Goal: Information Seeking & Learning: Learn about a topic

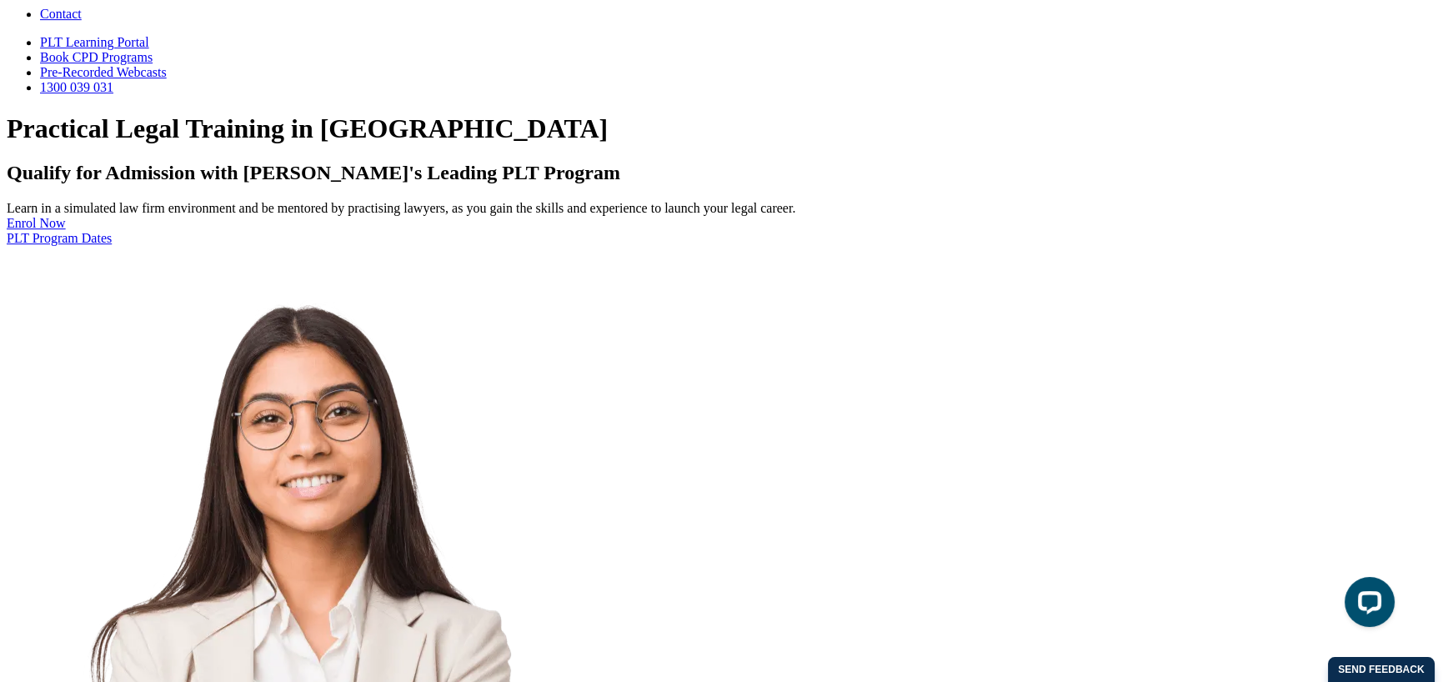
scroll to position [2101, 0]
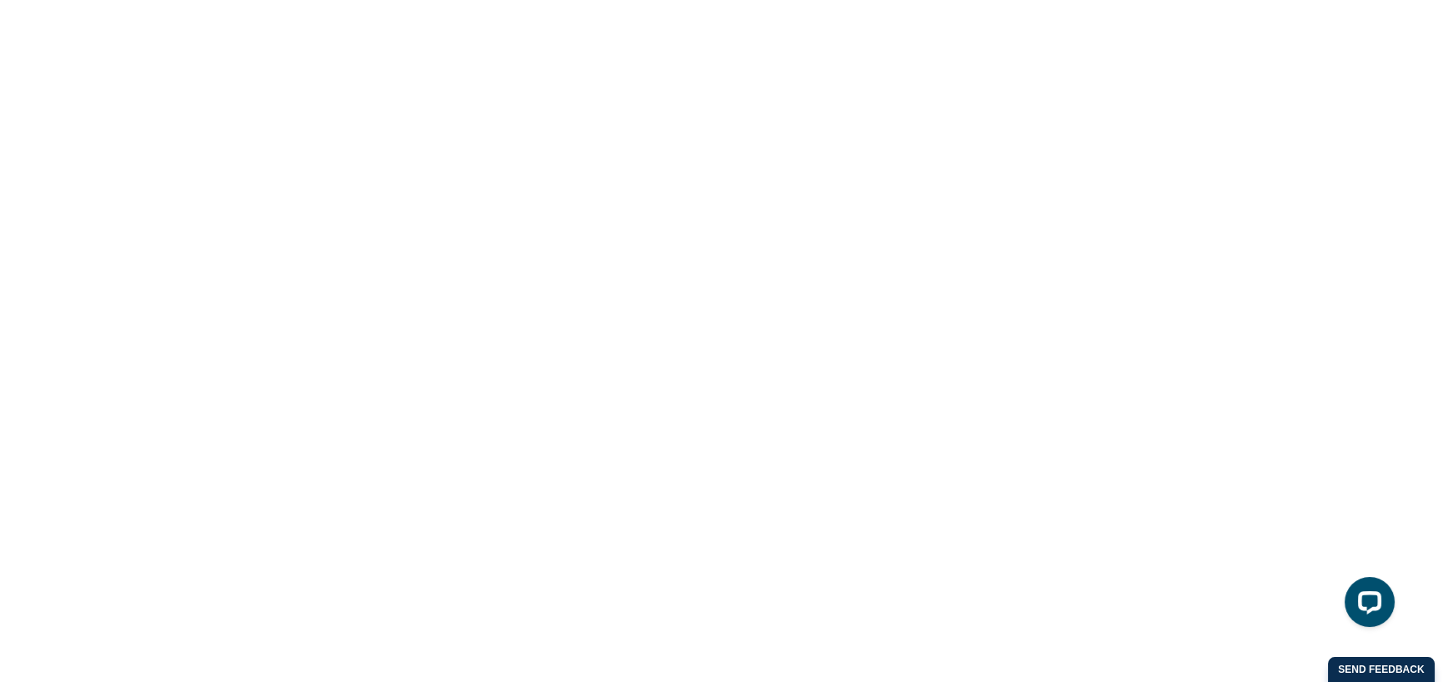
scroll to position [3576, 0]
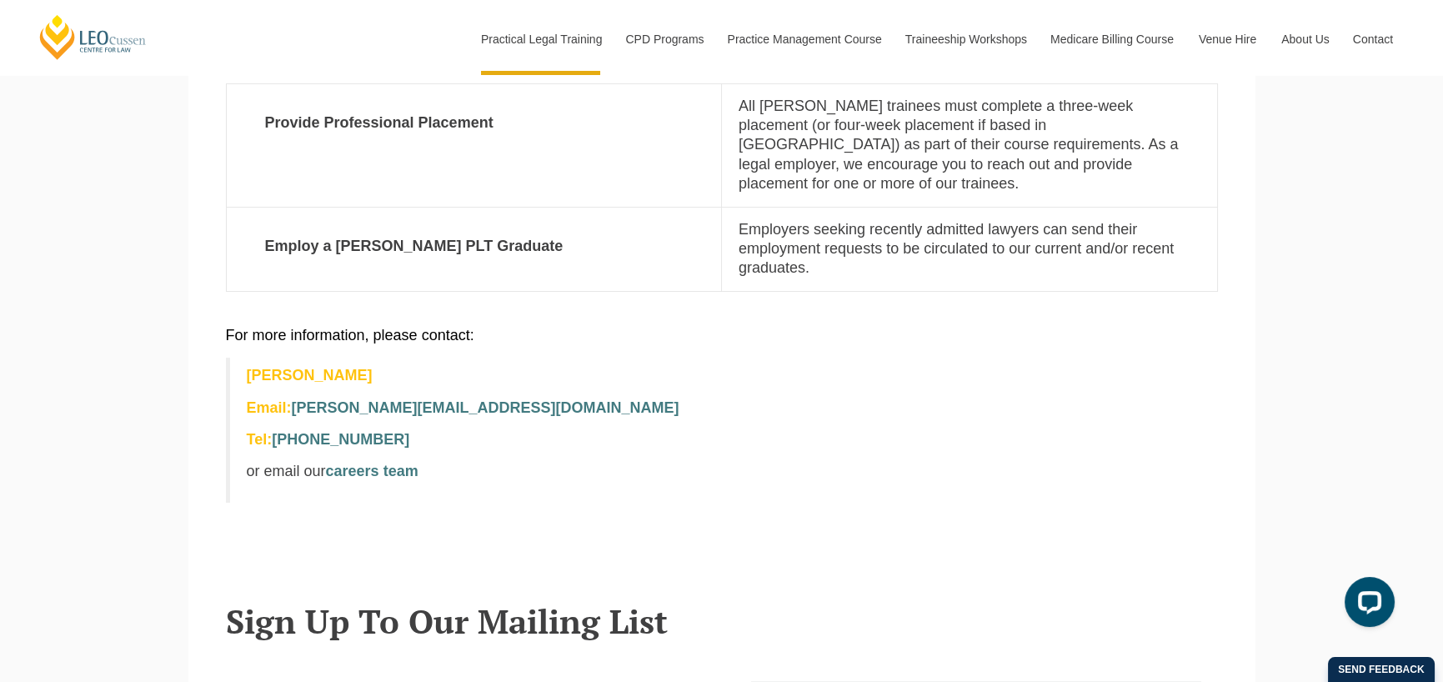
scroll to position [784, 0]
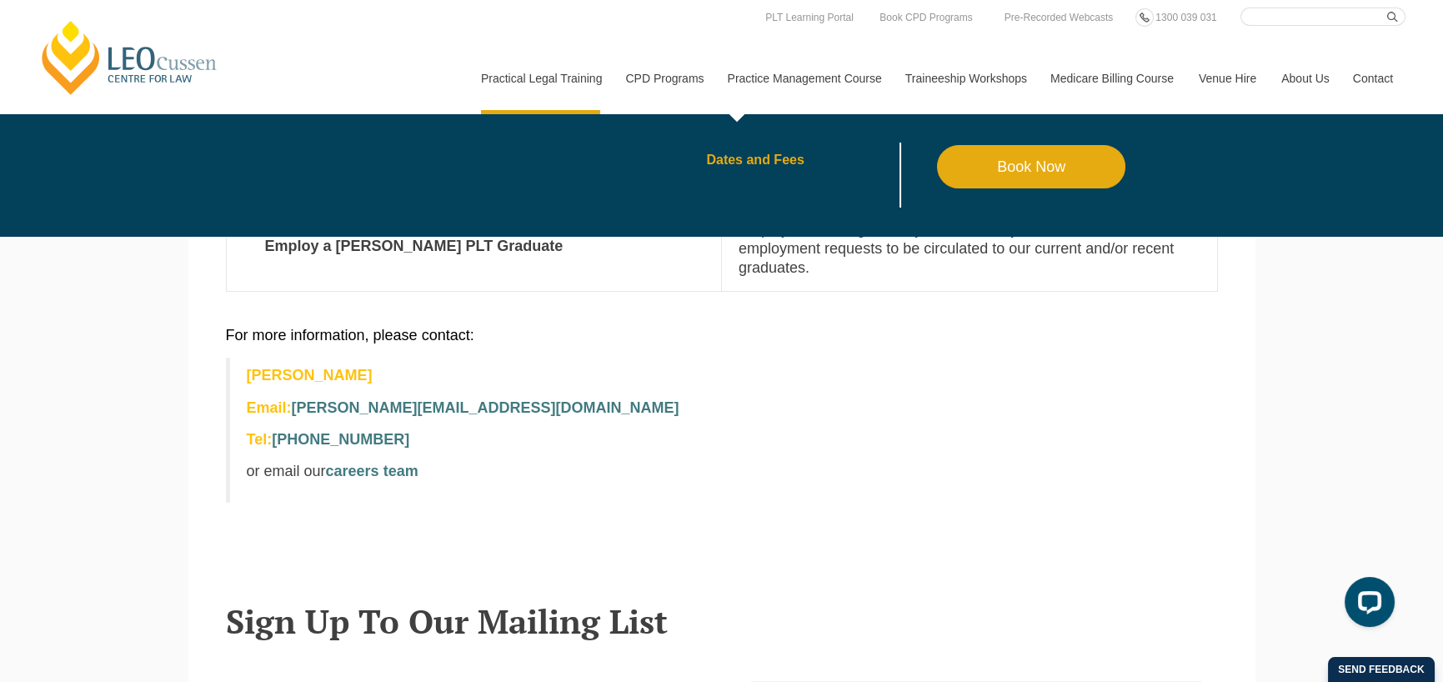
click at [760, 154] on link "Dates and Fees" at bounding box center [821, 159] width 231 height 13
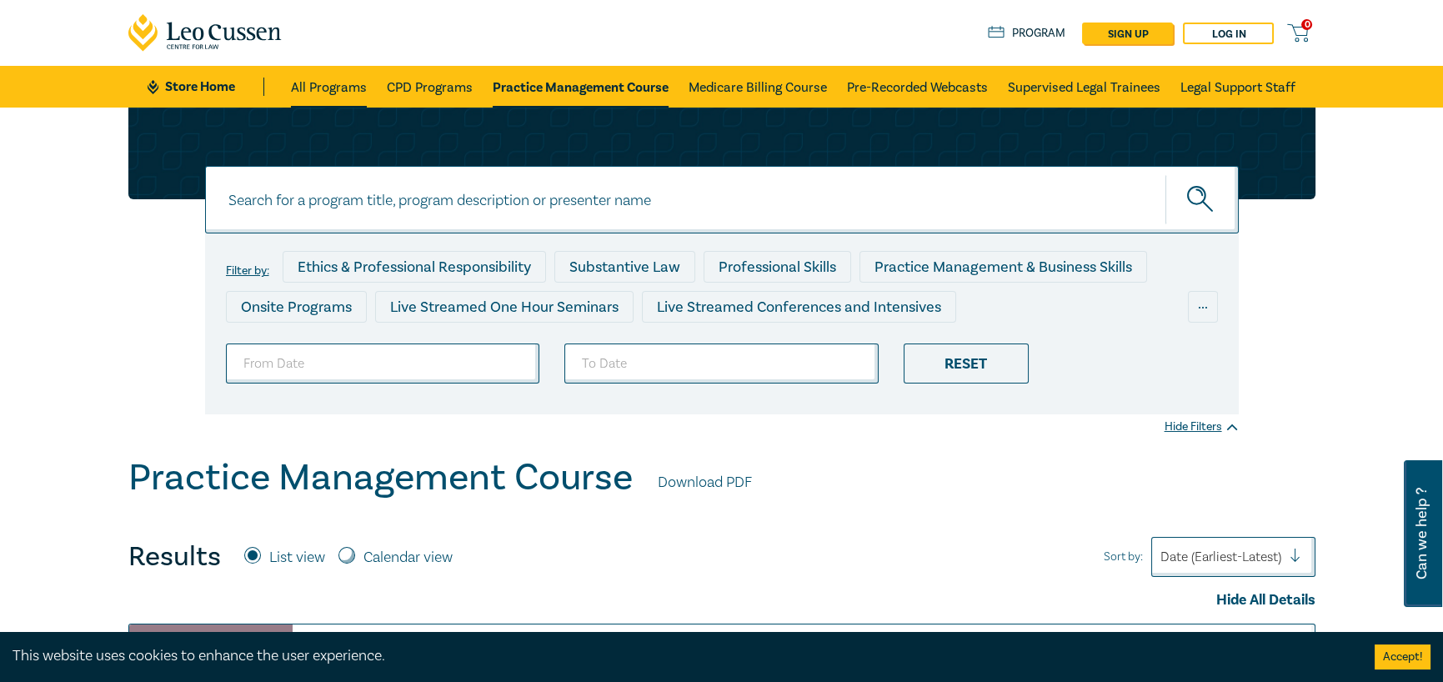
click at [340, 89] on link "All Programs" at bounding box center [329, 87] width 76 height 42
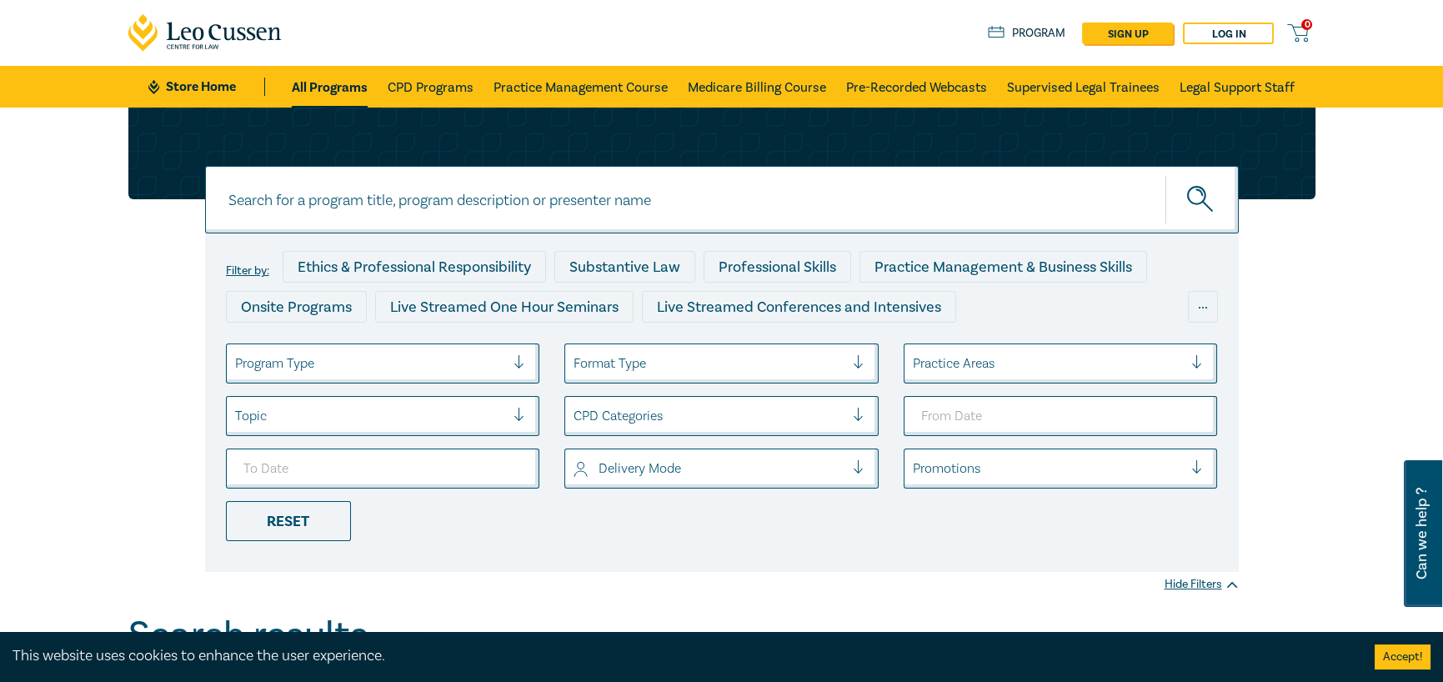
scroll to position [17, 0]
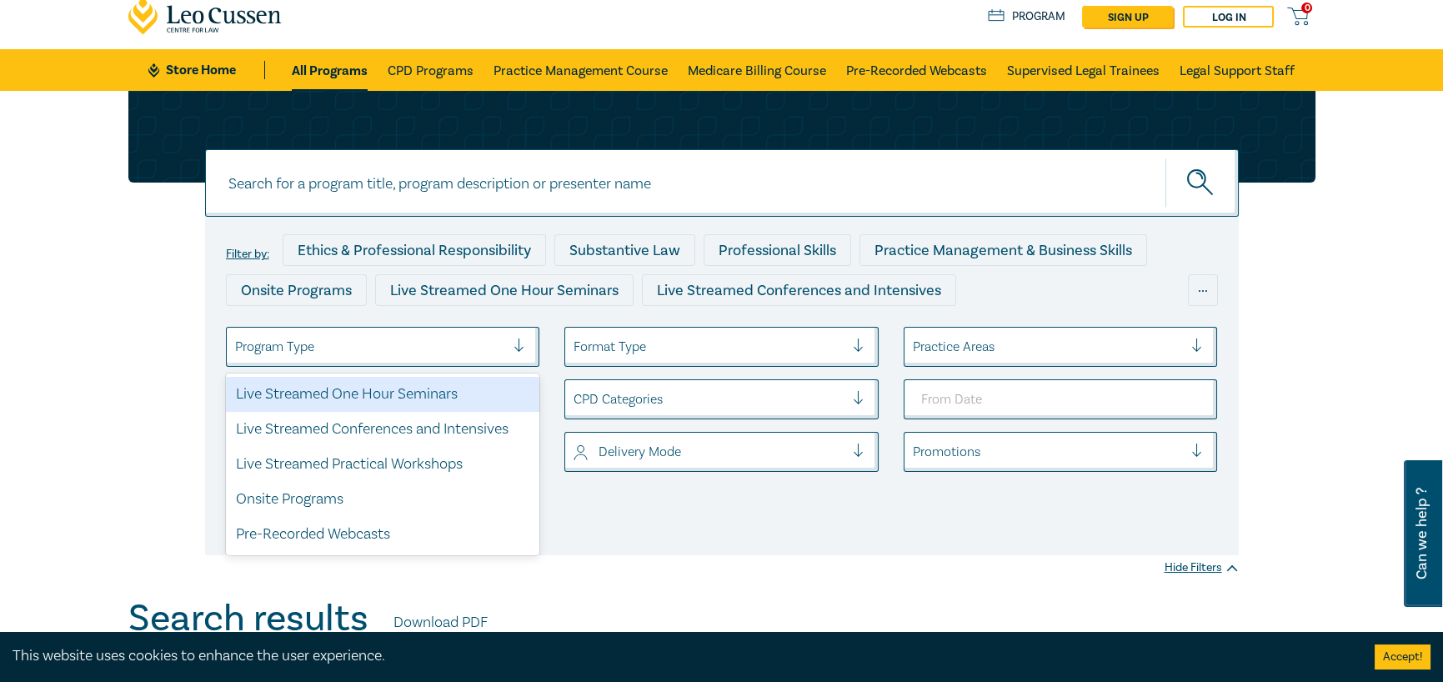
click at [417, 356] on div at bounding box center [370, 347] width 271 height 22
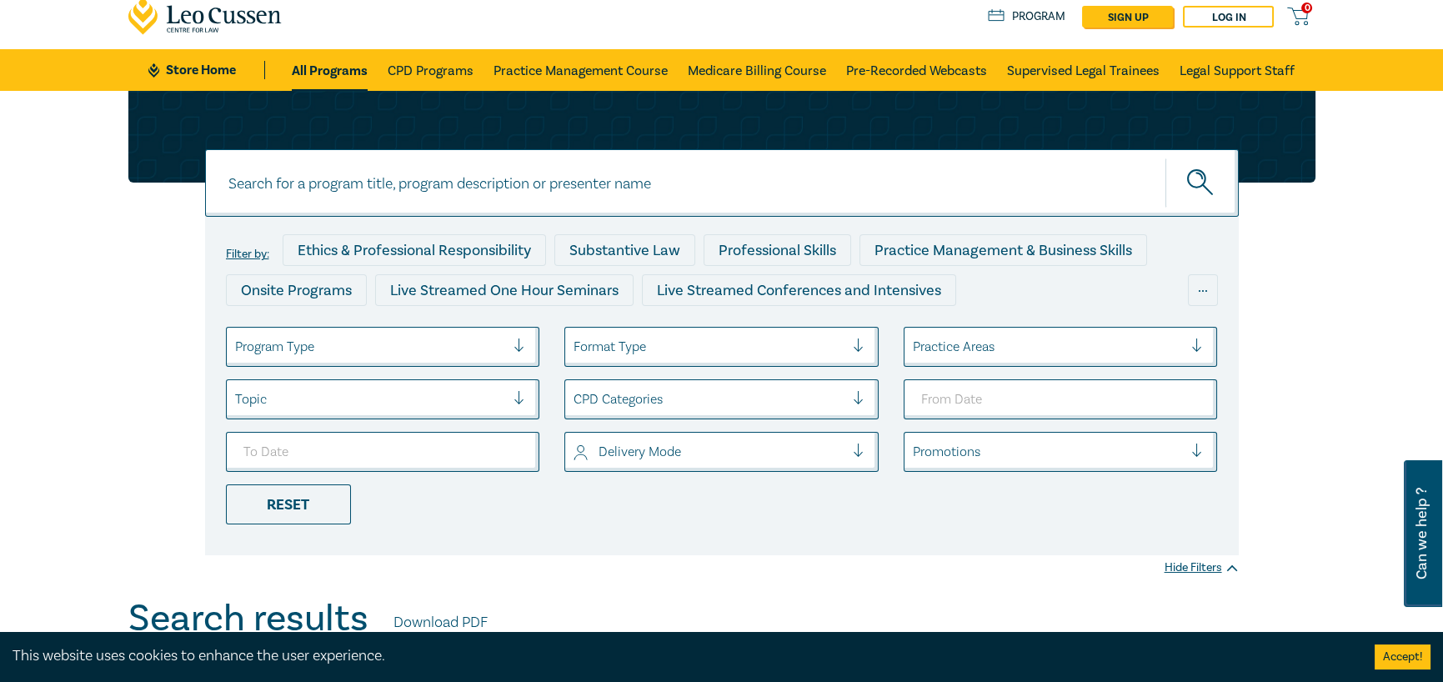
click at [417, 356] on div at bounding box center [370, 347] width 271 height 22
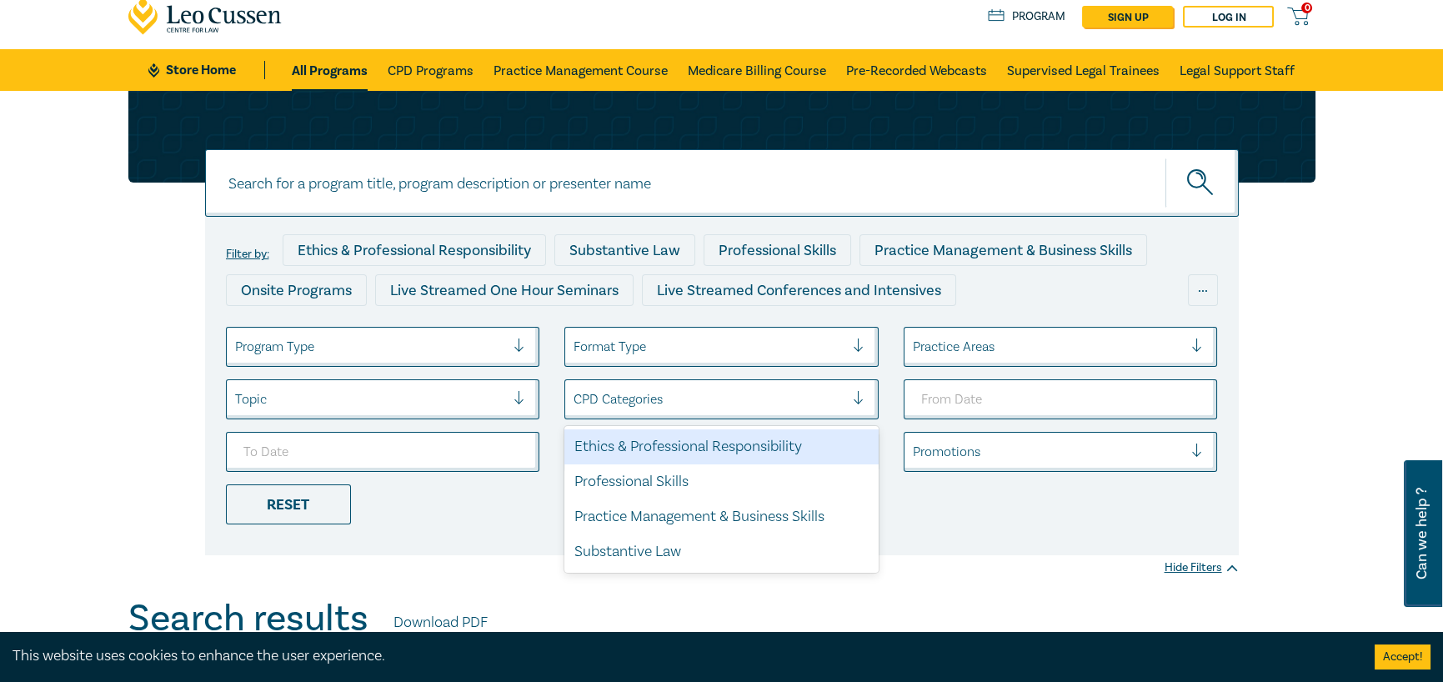
click at [640, 391] on div at bounding box center [709, 399] width 271 height 22
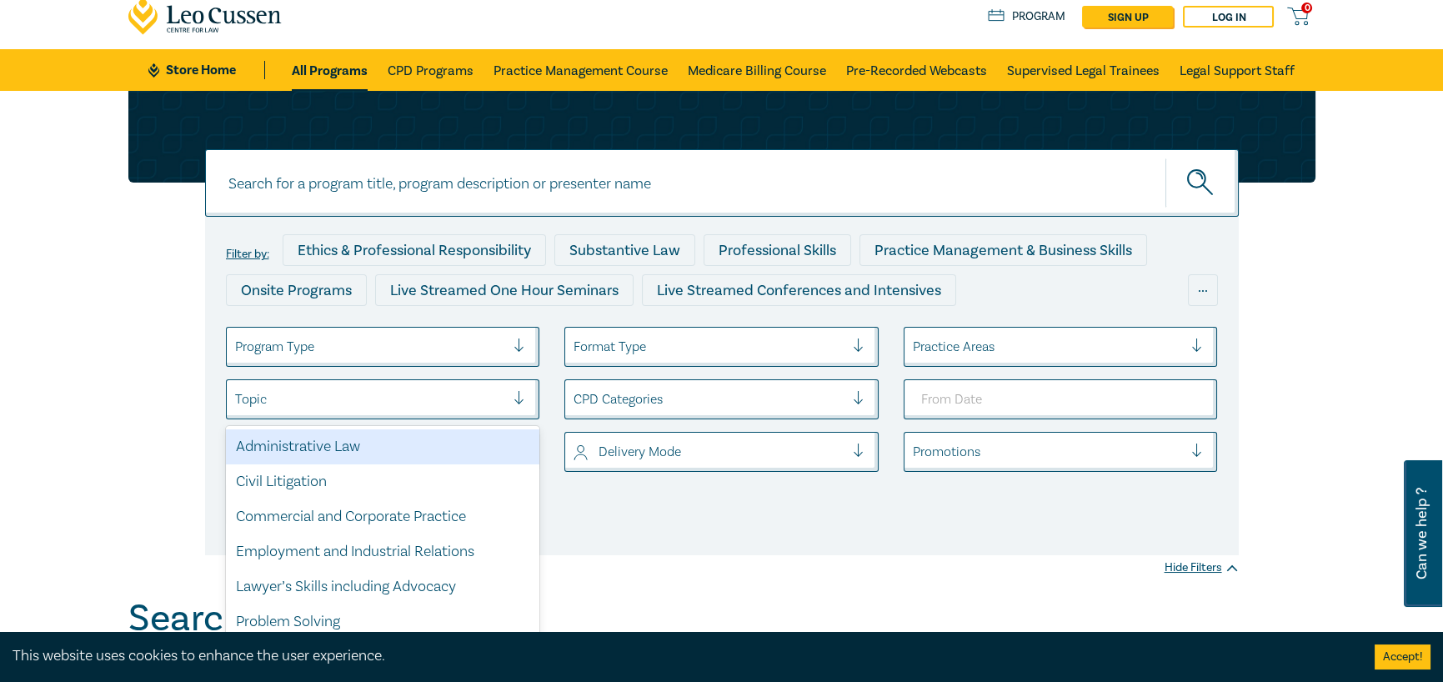
click at [478, 400] on div at bounding box center [370, 399] width 271 height 22
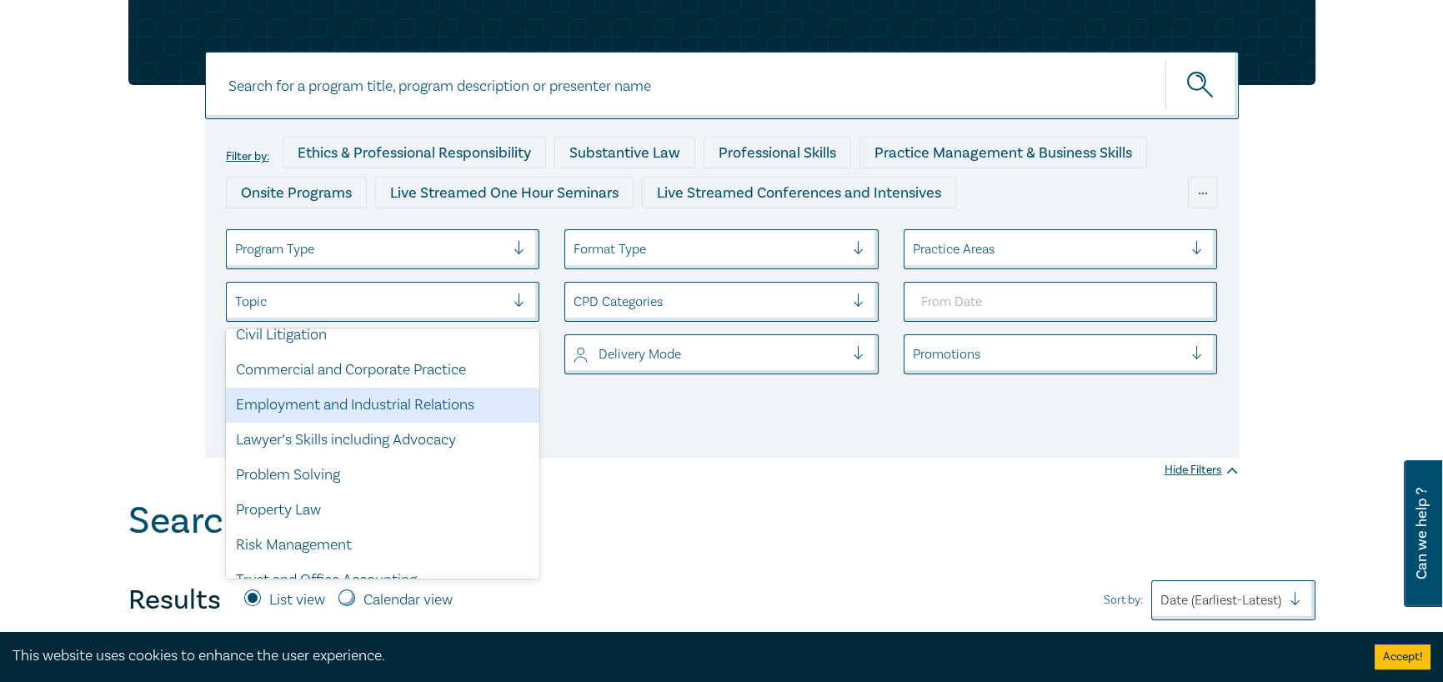
scroll to position [116, 0]
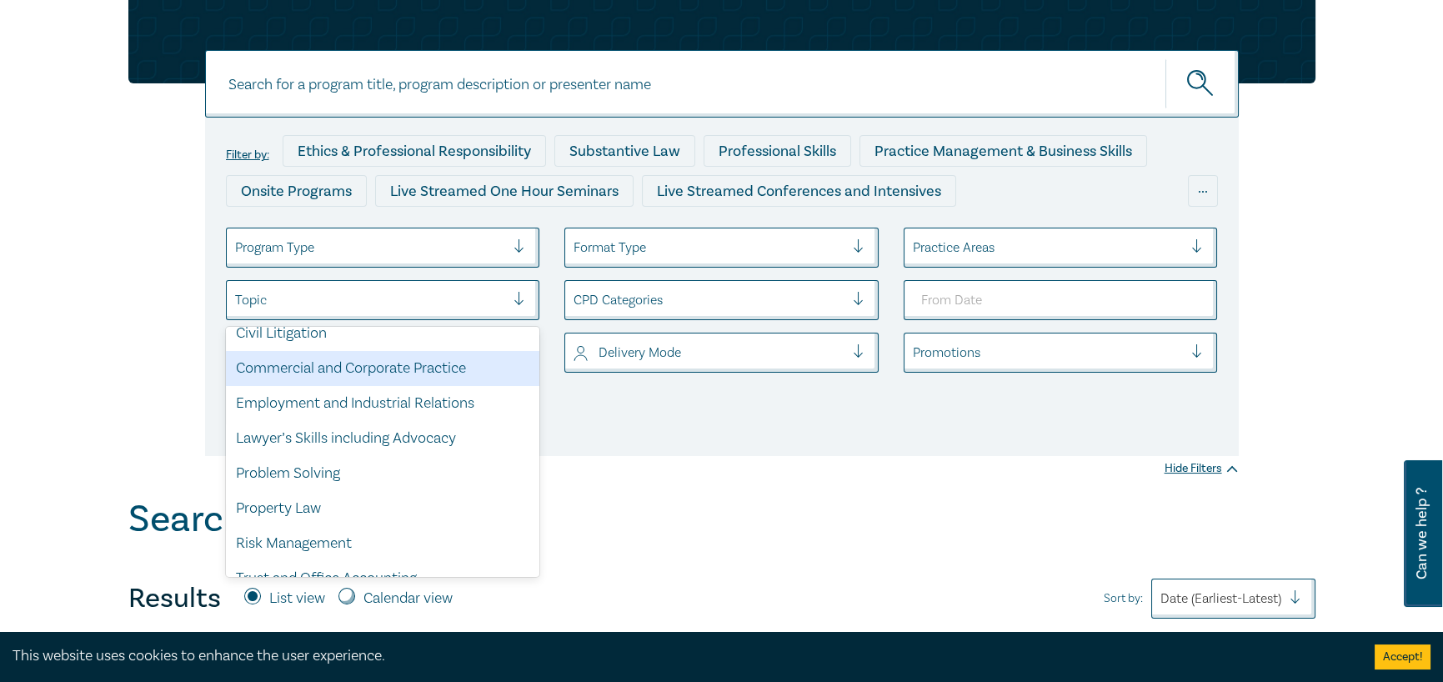
click at [486, 374] on div "Commercial and Corporate Practice" at bounding box center [383, 368] width 314 height 35
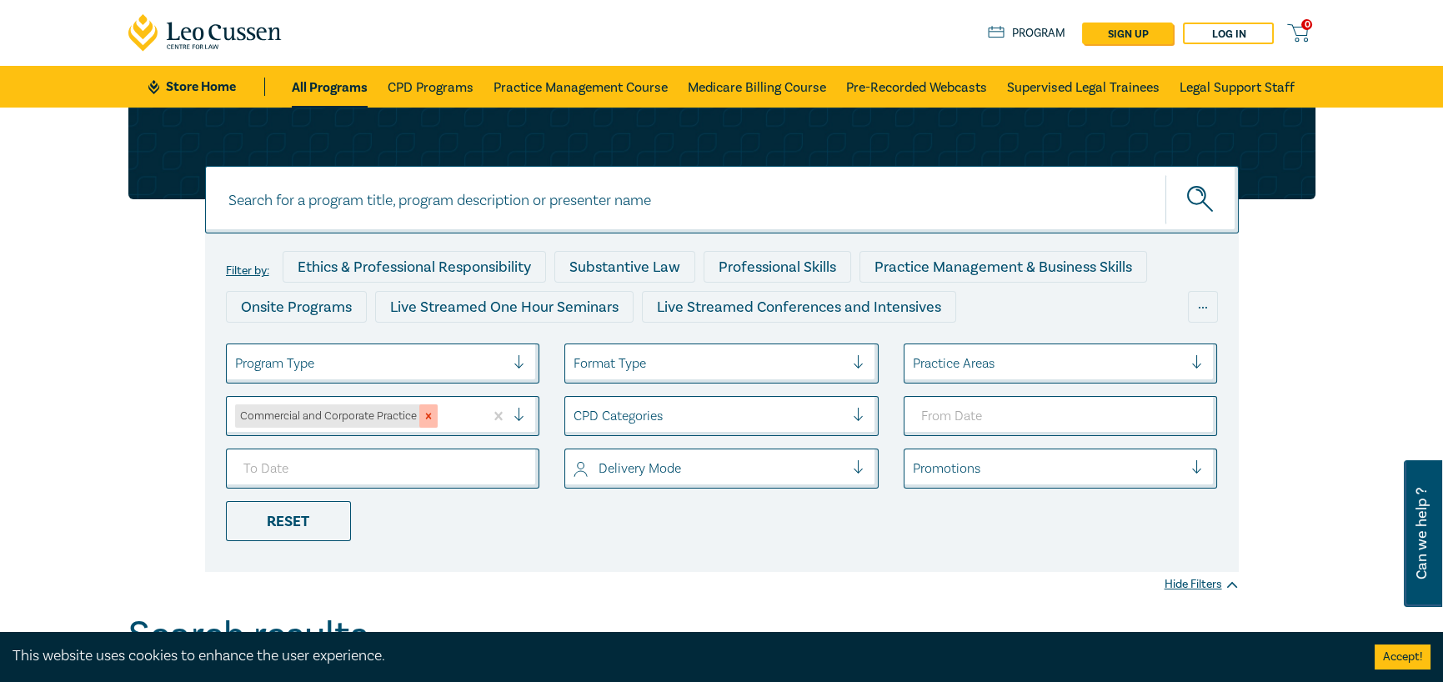
click at [424, 415] on icon "Remove Commercial and Corporate Practice" at bounding box center [429, 416] width 12 height 12
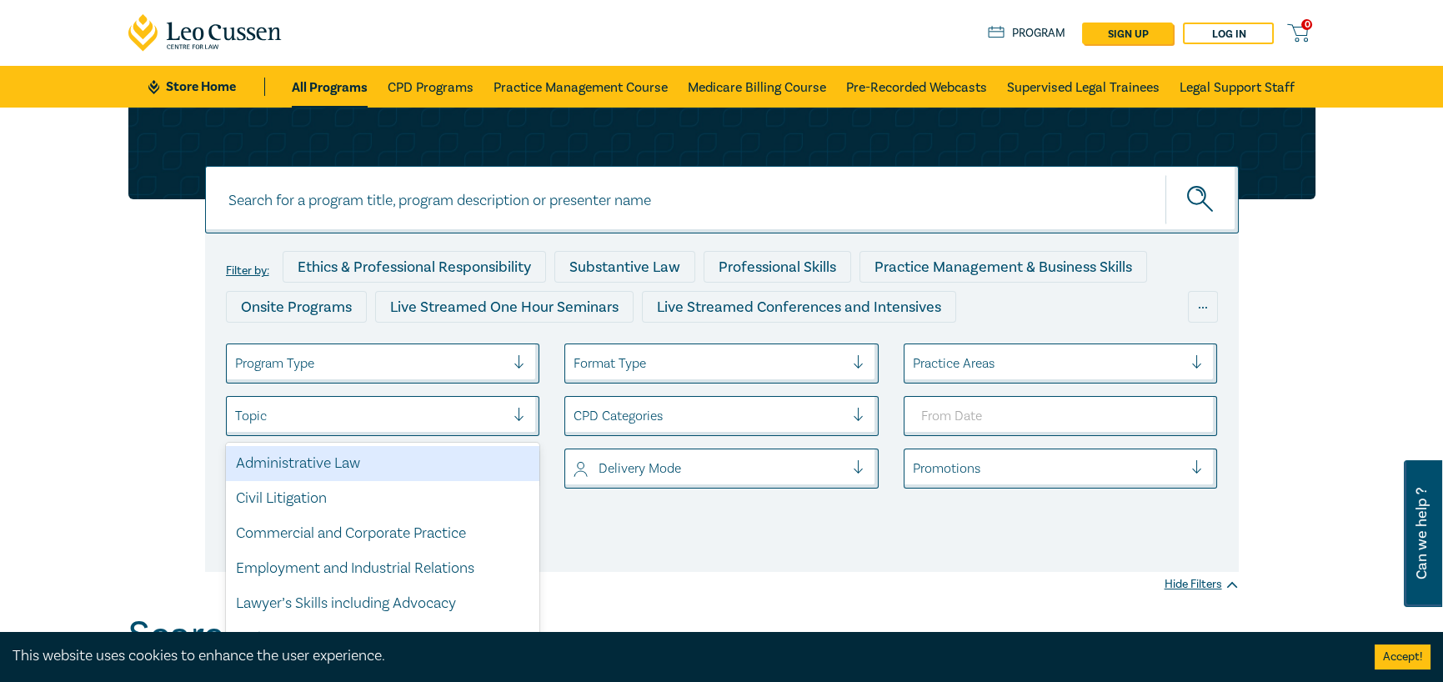
click at [393, 416] on div "Topic" at bounding box center [383, 416] width 314 height 40
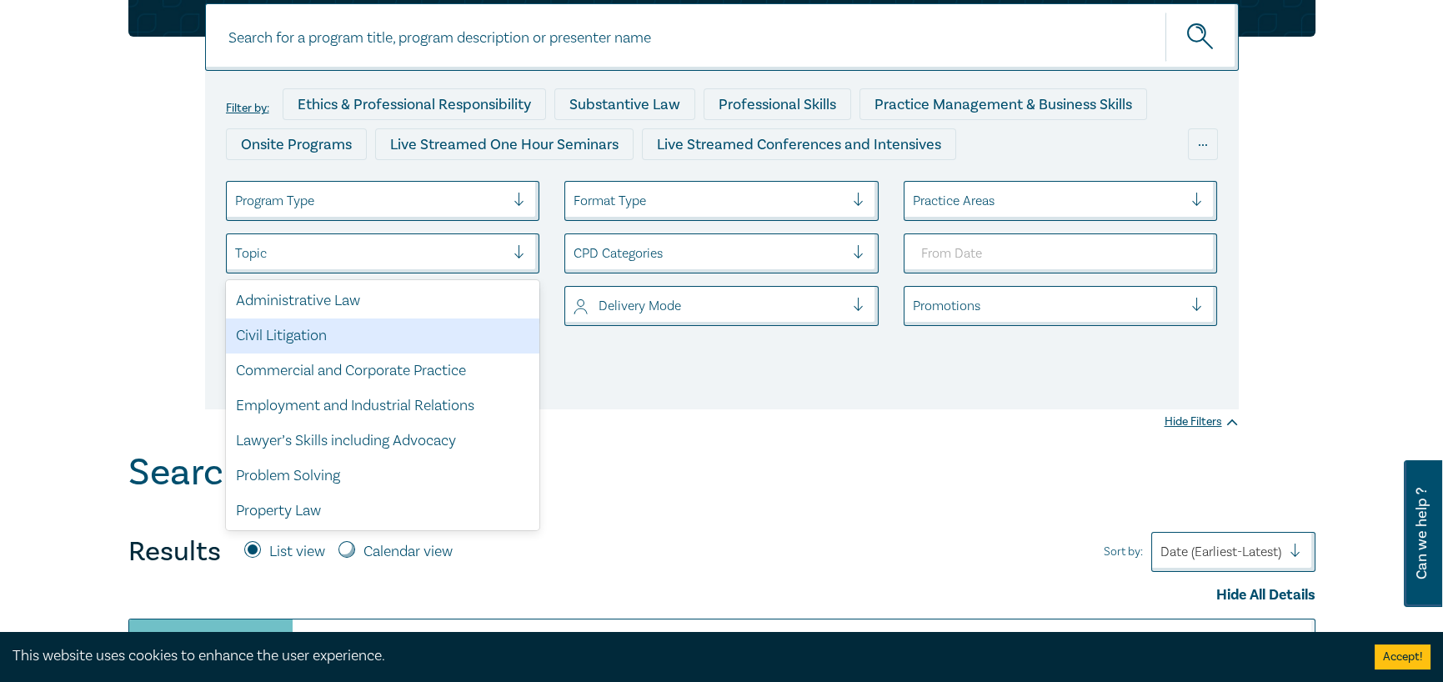
click at [447, 333] on div "Civil Litigation" at bounding box center [383, 335] width 314 height 35
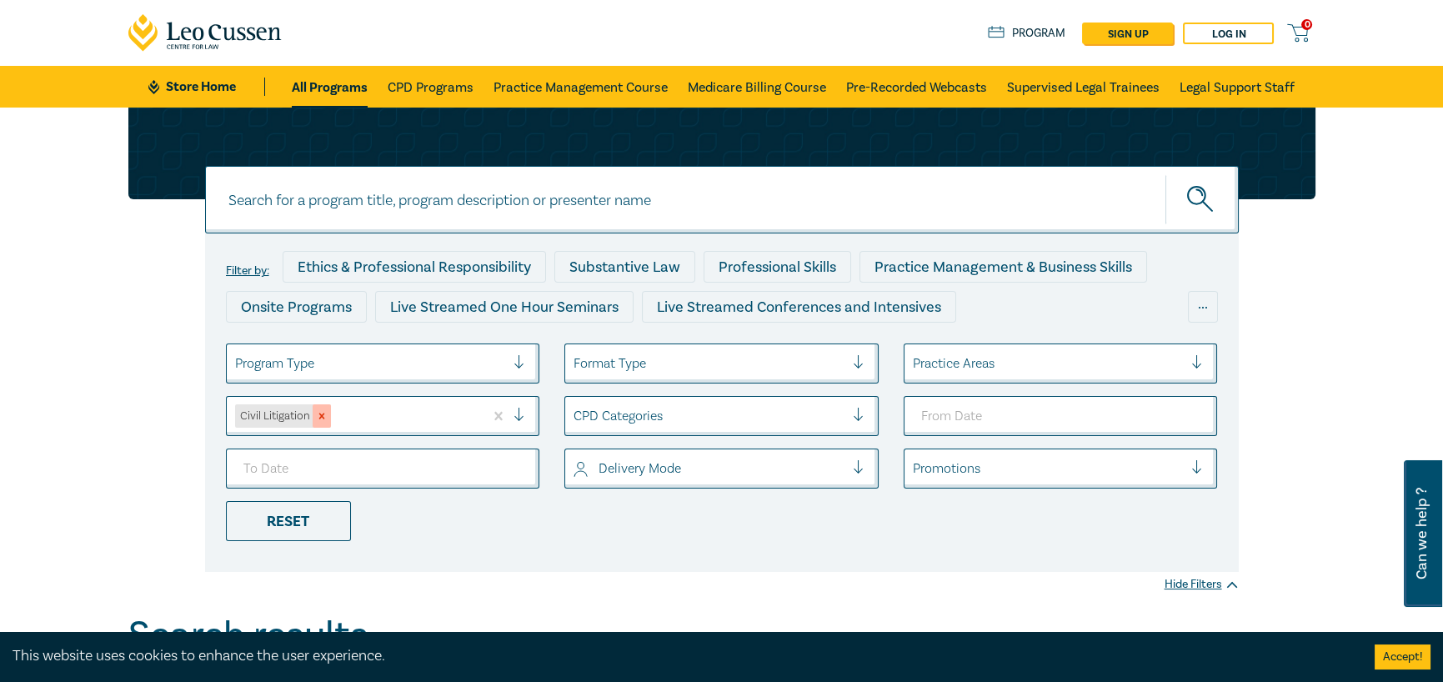
click at [327, 419] on div "Remove Civil Litigation" at bounding box center [322, 415] width 18 height 23
